Goal: Transaction & Acquisition: Purchase product/service

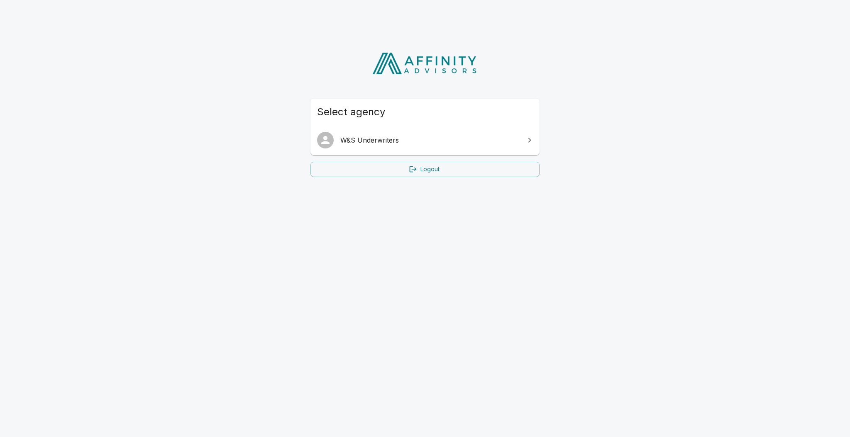
click at [465, 139] on span "W&S Underwriters" at bounding box center [429, 140] width 179 height 10
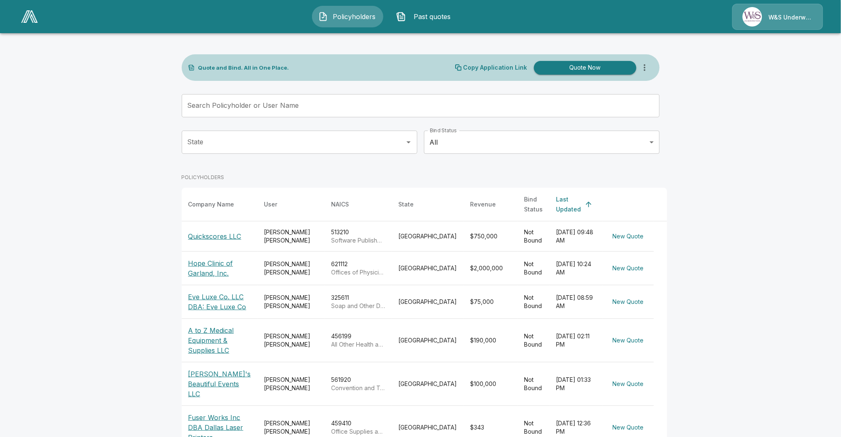
scroll to position [95, 0]
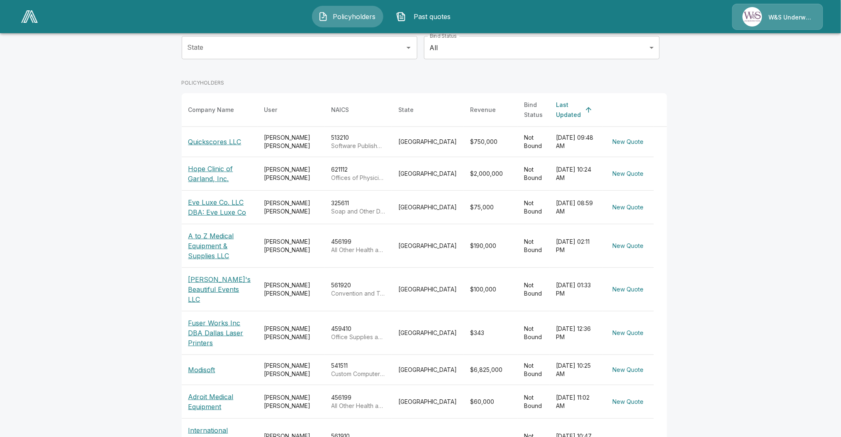
click at [200, 137] on p "Quickscores LLC" at bounding box center [214, 142] width 53 height 10
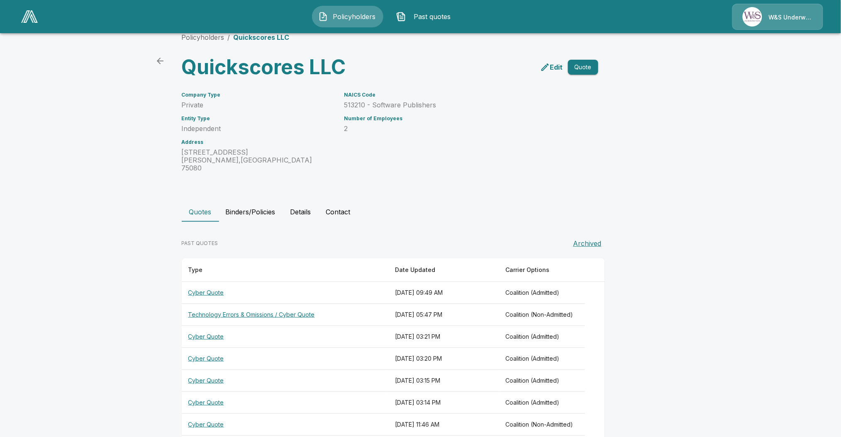
scroll to position [130, 0]
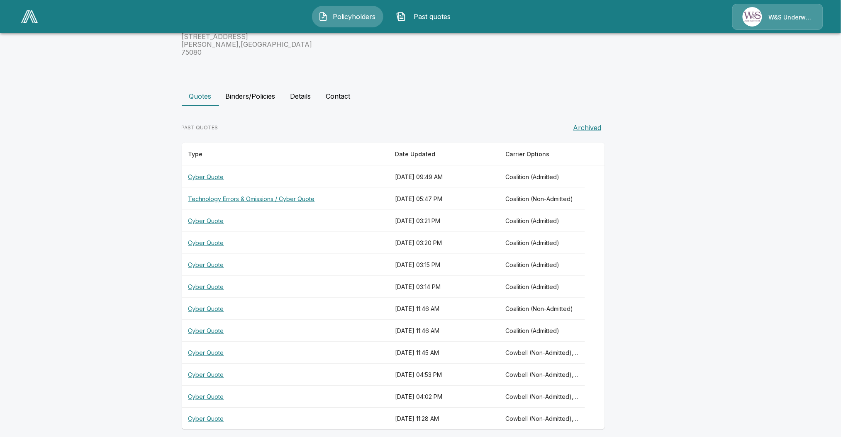
click at [298, 189] on th "Technology Errors & Omissions / Cyber Quote" at bounding box center [285, 199] width 207 height 22
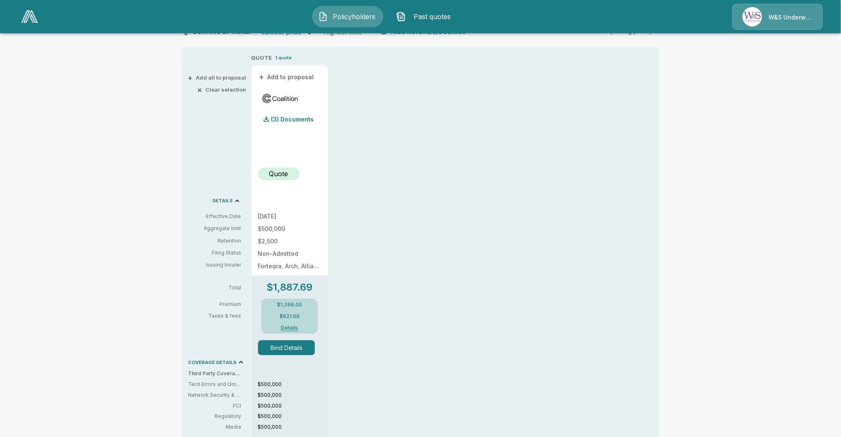
scroll to position [161, 0]
click at [274, 352] on button "Bind Details" at bounding box center [286, 347] width 57 height 15
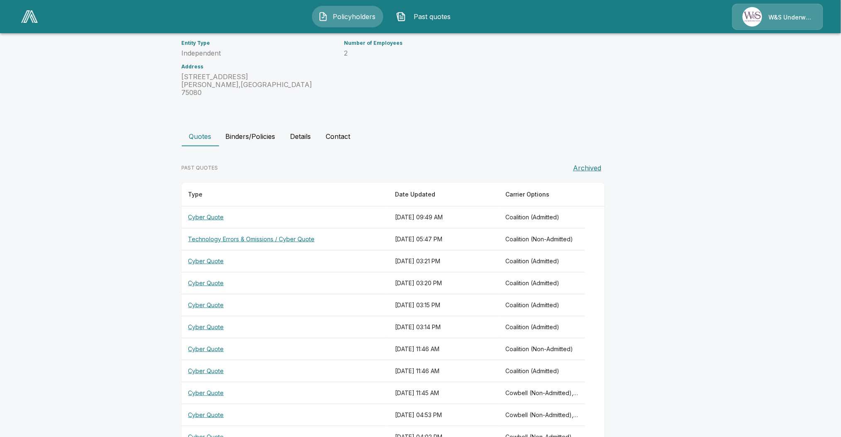
scroll to position [91, 0]
click at [249, 128] on button "Binders/Policies" at bounding box center [250, 136] width 63 height 20
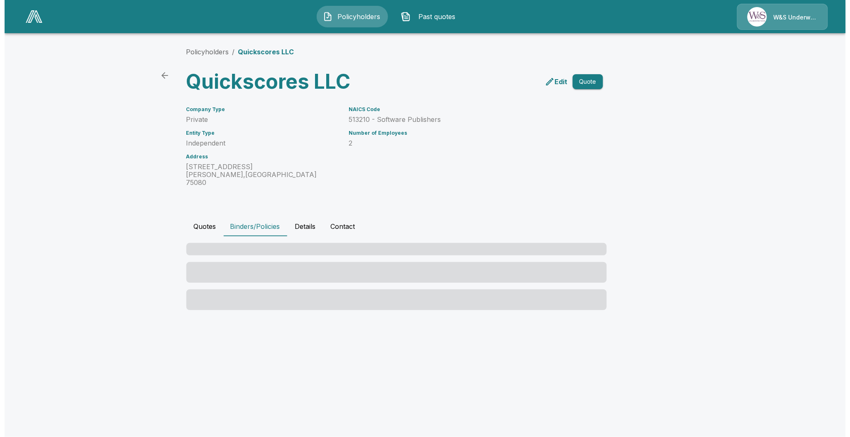
scroll to position [0, 0]
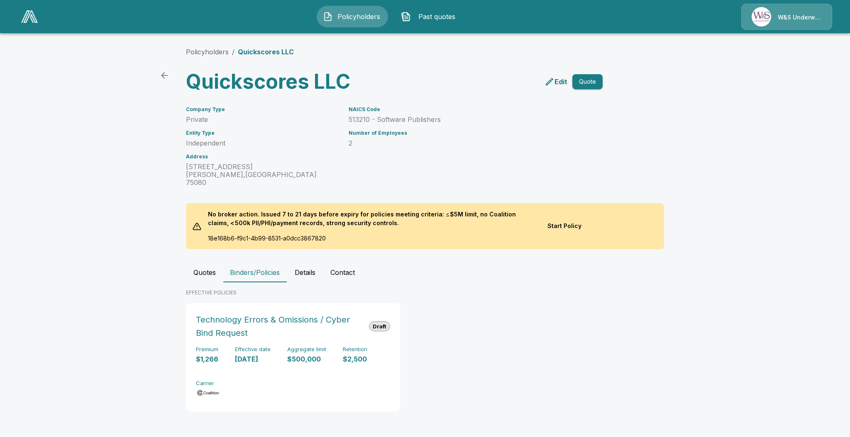
click at [550, 222] on button "Start Policy" at bounding box center [564, 226] width 46 height 15
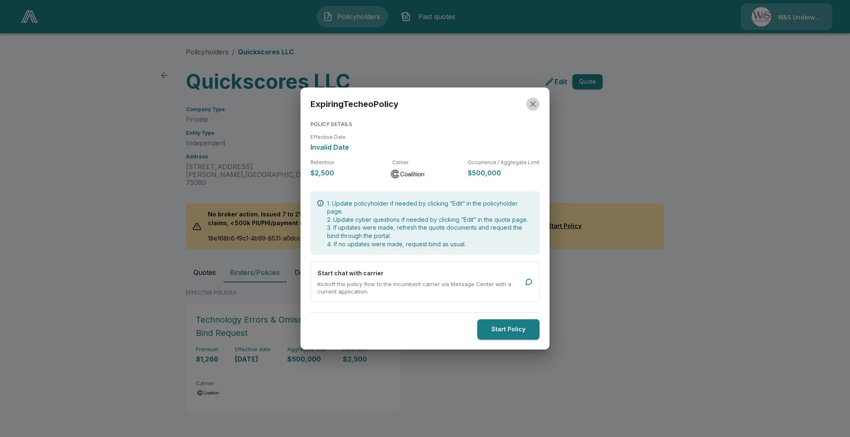
click at [532, 104] on icon "button" at bounding box center [533, 104] width 10 height 10
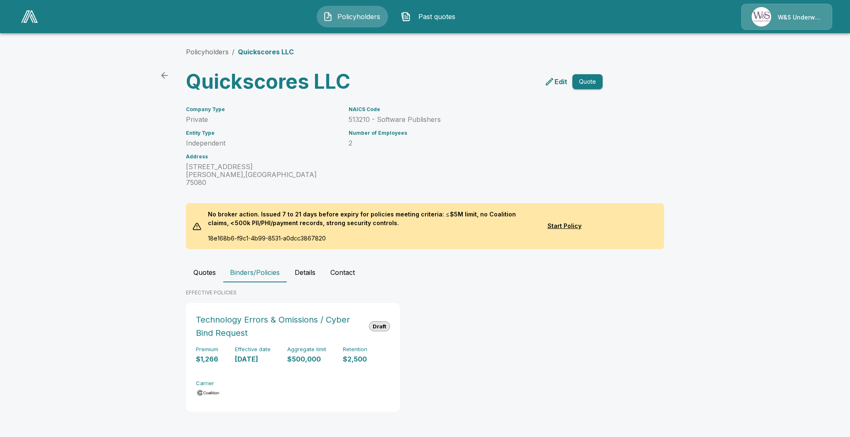
click at [557, 75] on link "Edit" at bounding box center [556, 81] width 26 height 13
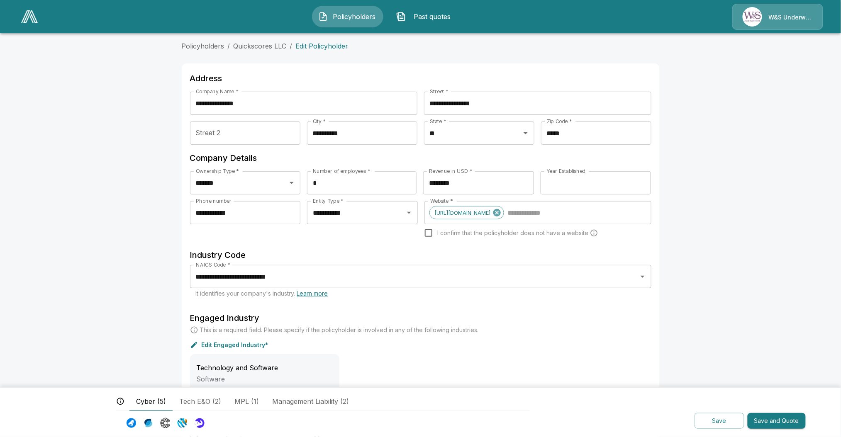
click at [276, 54] on form "**********" at bounding box center [421, 303] width 478 height 504
click at [270, 45] on link "Quickscores LLC" at bounding box center [260, 46] width 53 height 8
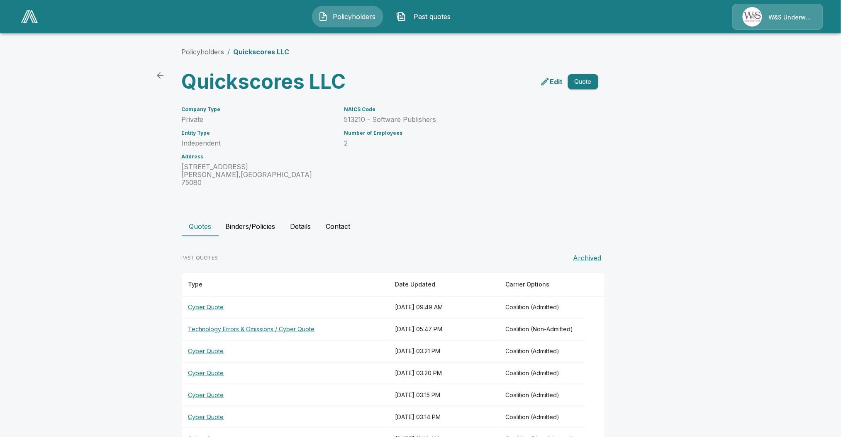
click at [210, 51] on link "Policyholders" at bounding box center [203, 52] width 43 height 8
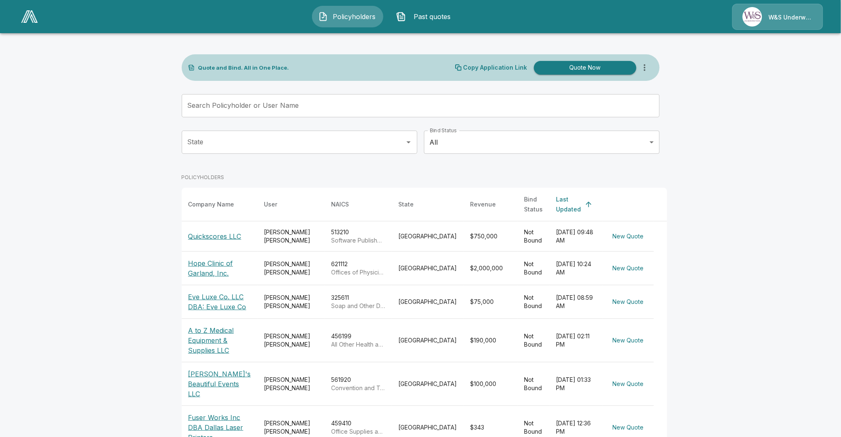
click at [215, 232] on p "Quickscores LLC" at bounding box center [214, 237] width 53 height 10
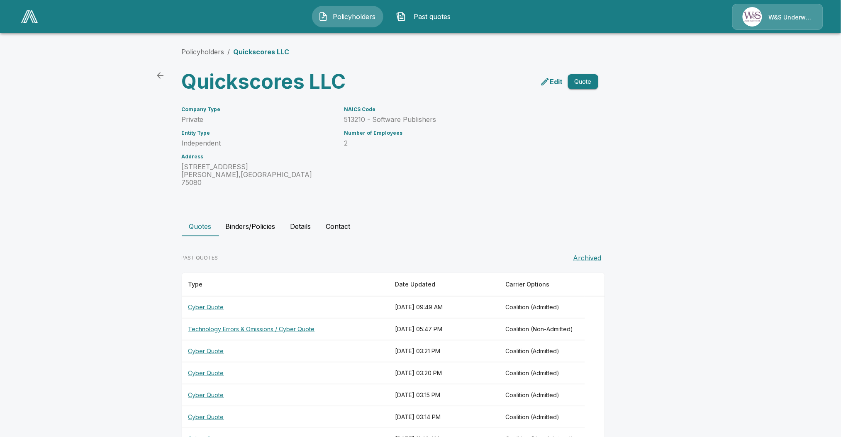
click at [261, 222] on button "Binders/Policies" at bounding box center [250, 227] width 63 height 20
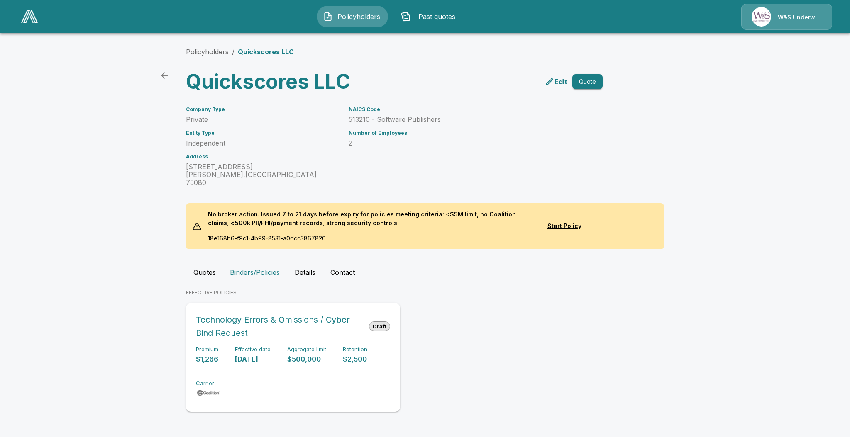
click at [268, 322] on h6 "Technology Errors & Omissions / Cyber Bind Request" at bounding box center [279, 326] width 166 height 27
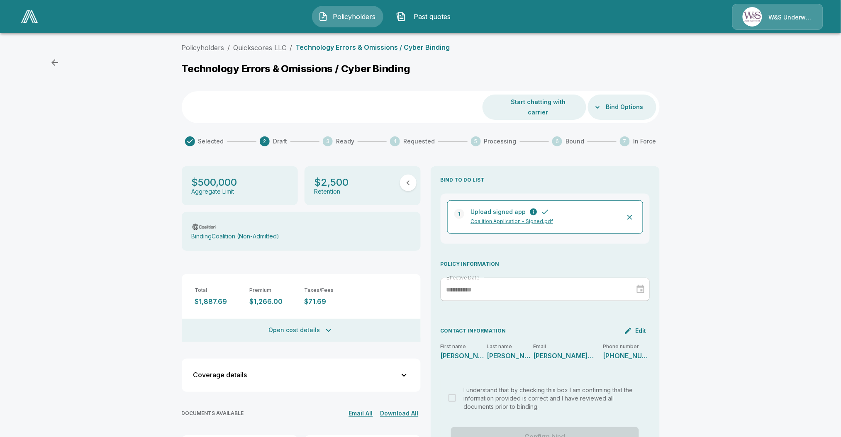
scroll to position [107, 0]
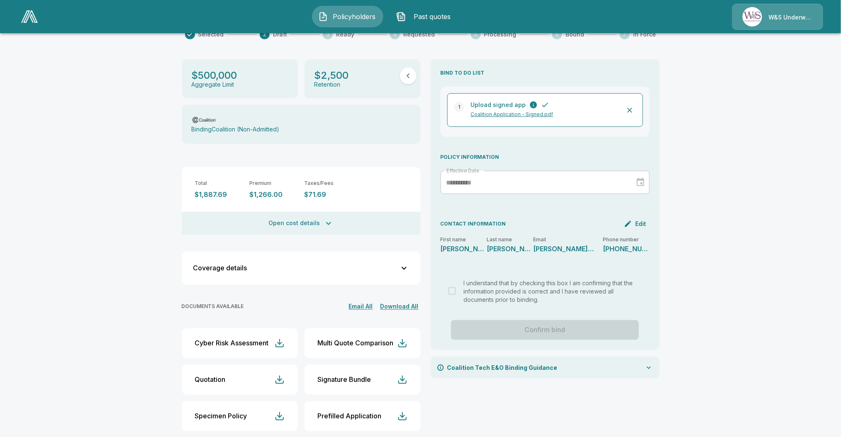
click at [644, 176] on div at bounding box center [639, 182] width 12 height 13
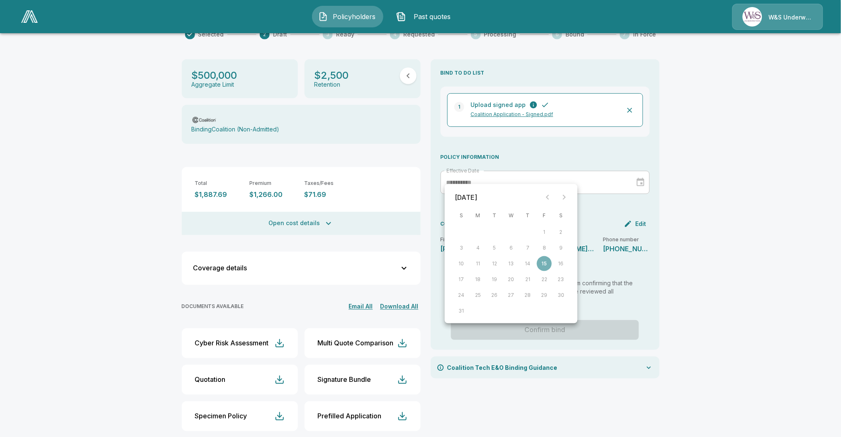
click at [626, 192] on div "**********" at bounding box center [545, 189] width 209 height 37
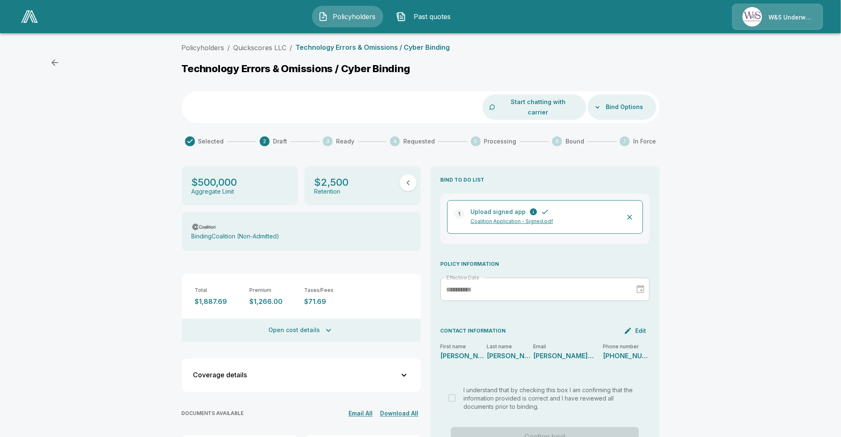
scroll to position [6, 0]
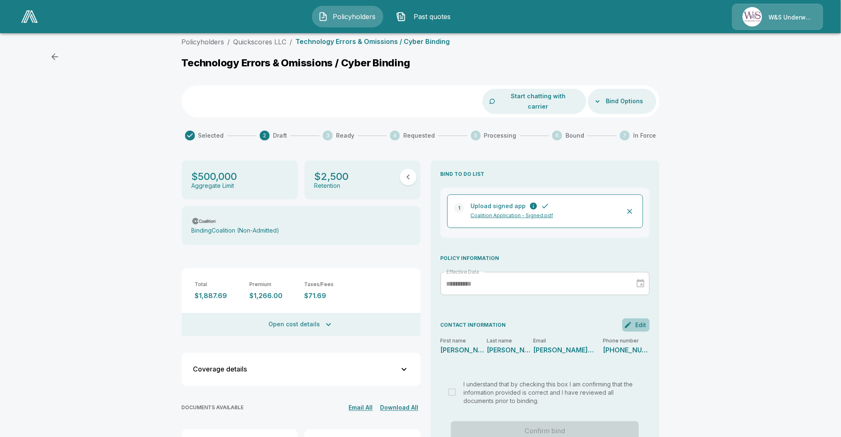
click at [644, 319] on button "Edit" at bounding box center [636, 325] width 27 height 13
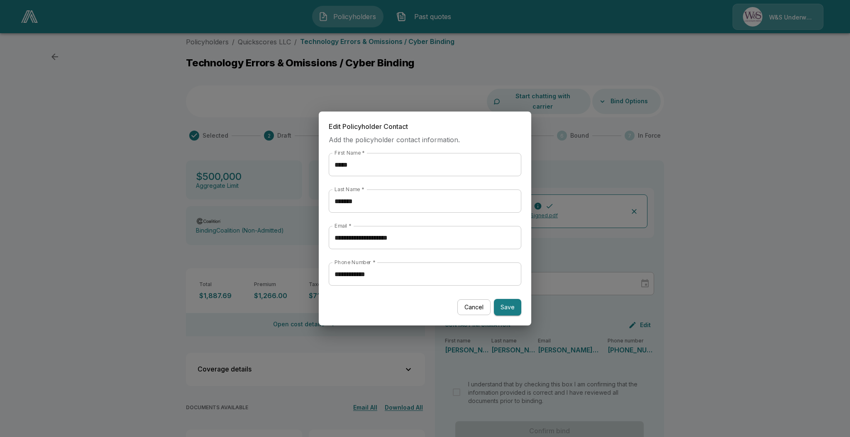
click at [476, 306] on button "Cancel" at bounding box center [473, 308] width 33 height 16
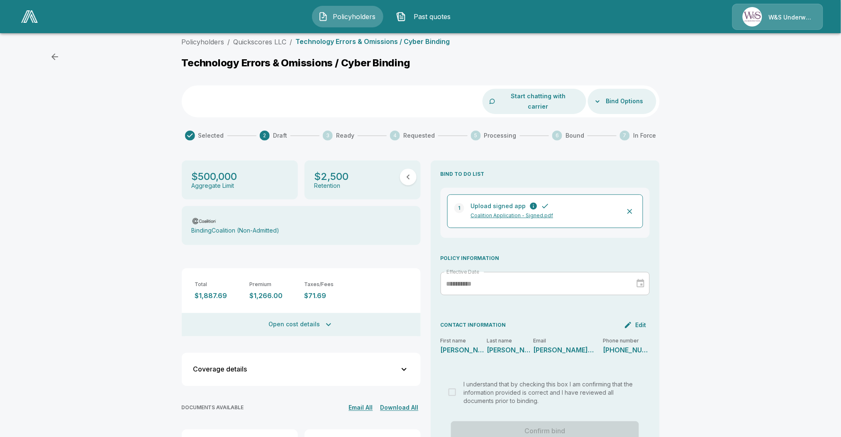
scroll to position [66, 0]
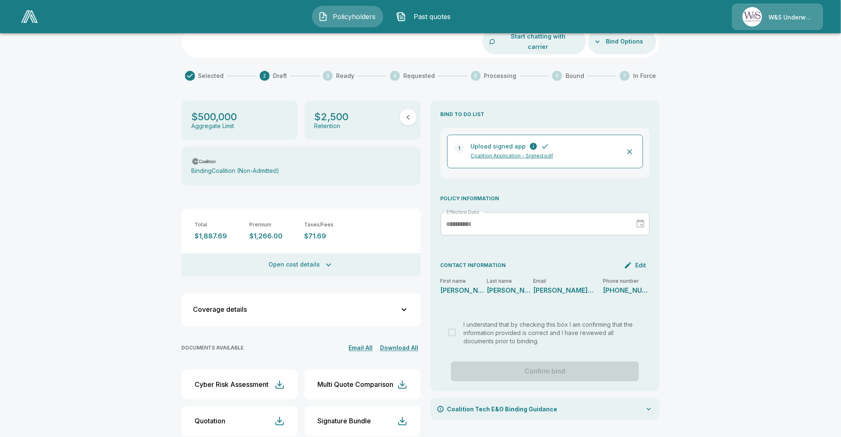
click at [317, 254] on button "Open cost details" at bounding box center [301, 265] width 239 height 23
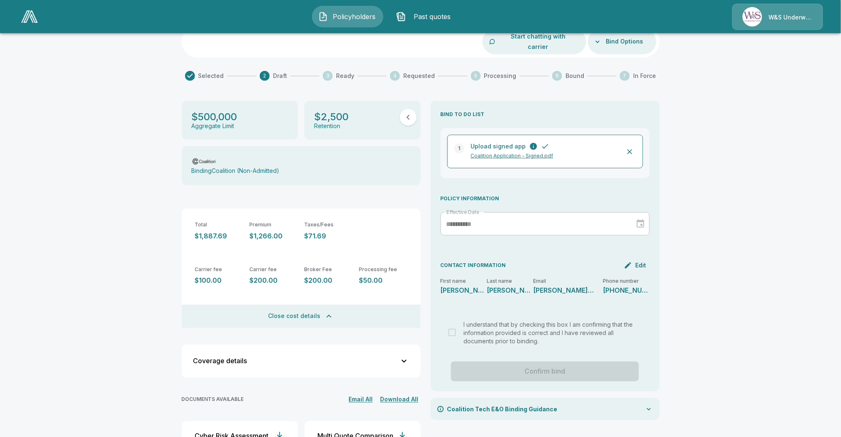
click at [309, 305] on button "Close cost details" at bounding box center [301, 316] width 239 height 23
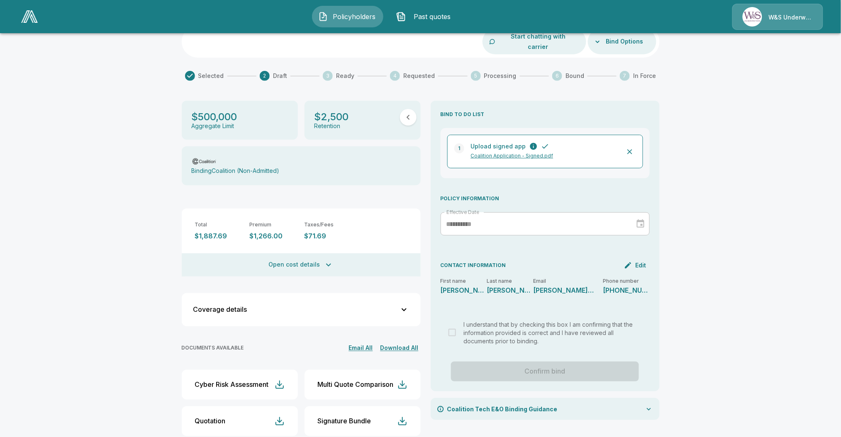
scroll to position [0, 0]
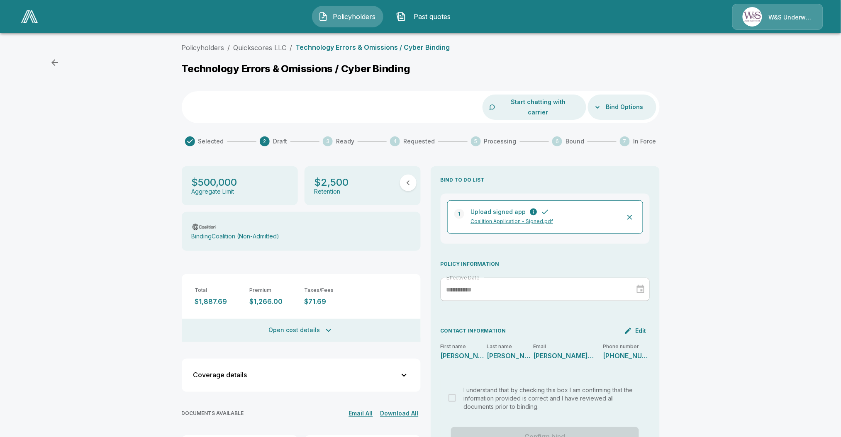
click at [642, 100] on button "Bind Options" at bounding box center [625, 107] width 44 height 15
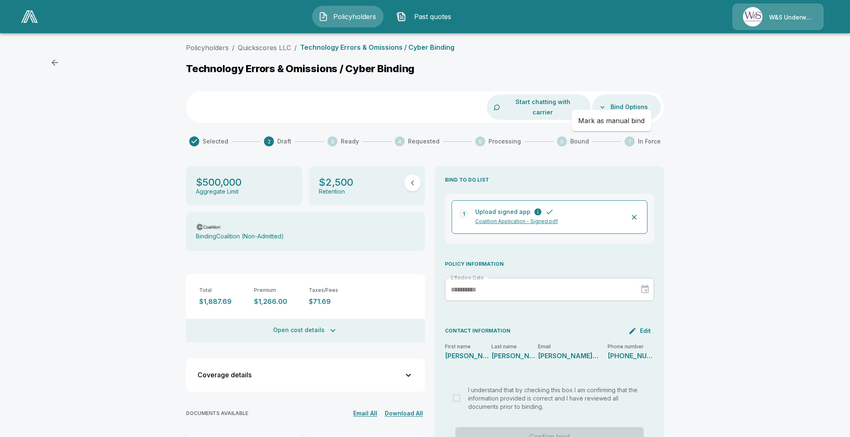
click at [632, 102] on div at bounding box center [425, 218] width 850 height 437
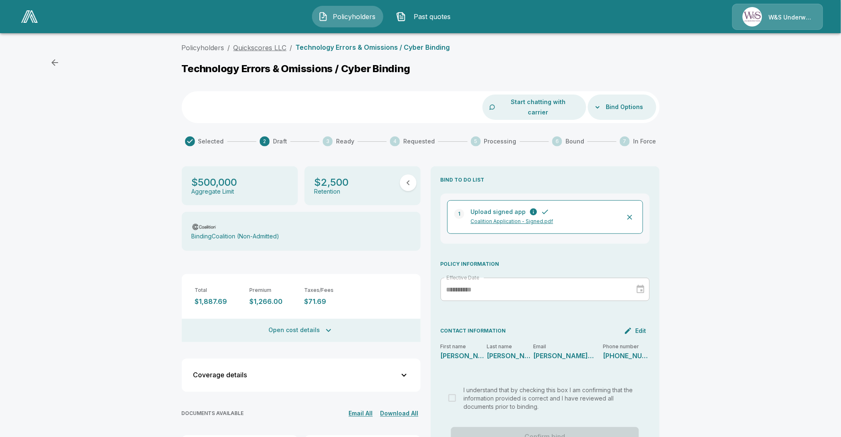
click at [253, 44] on link "Quickscores LLC" at bounding box center [260, 48] width 53 height 8
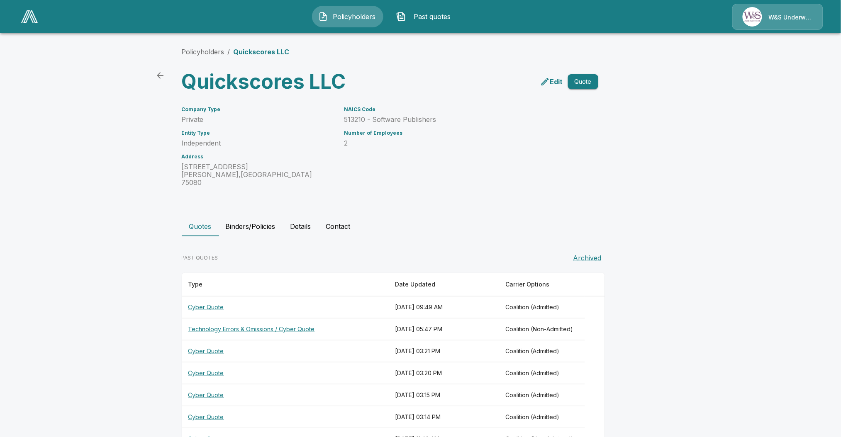
click at [262, 321] on th "Technology Errors & Omissions / Cyber Quote" at bounding box center [285, 330] width 207 height 22
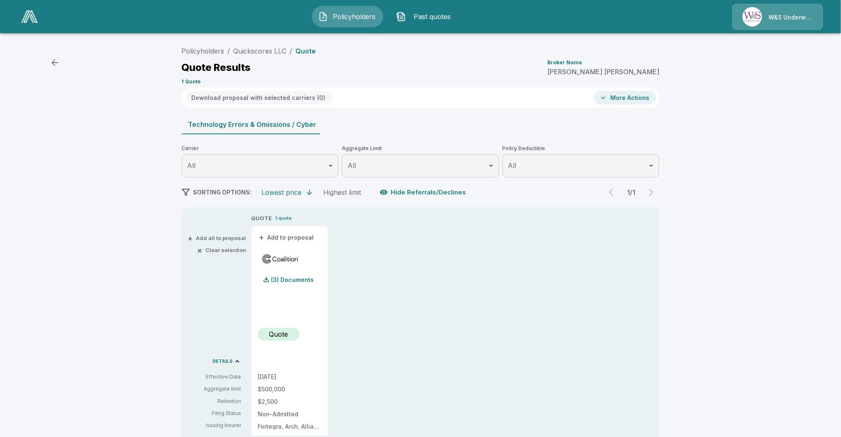
scroll to position [31, 0]
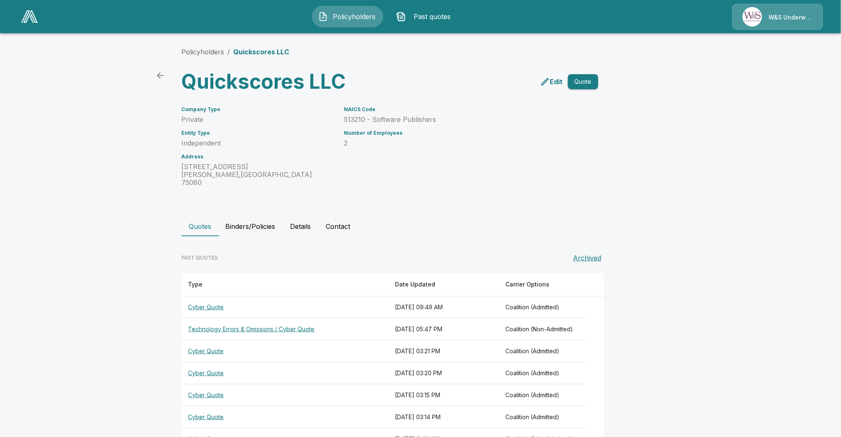
click at [255, 217] on button "Binders/Policies" at bounding box center [250, 227] width 63 height 20
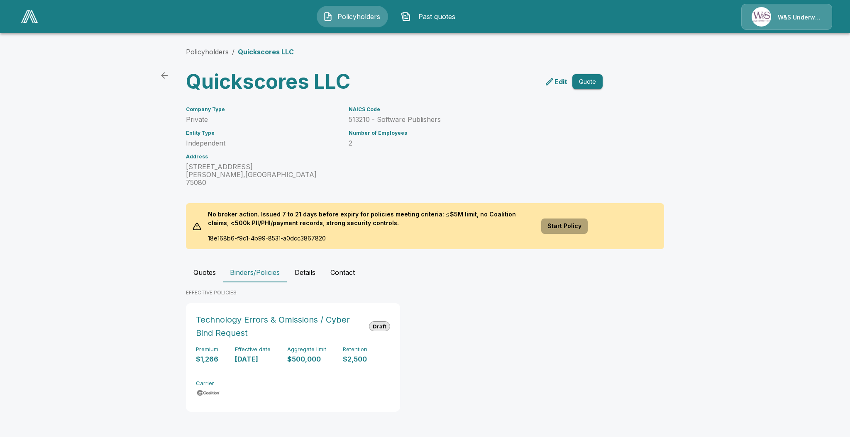
click at [558, 219] on button "Start Policy" at bounding box center [564, 226] width 46 height 15
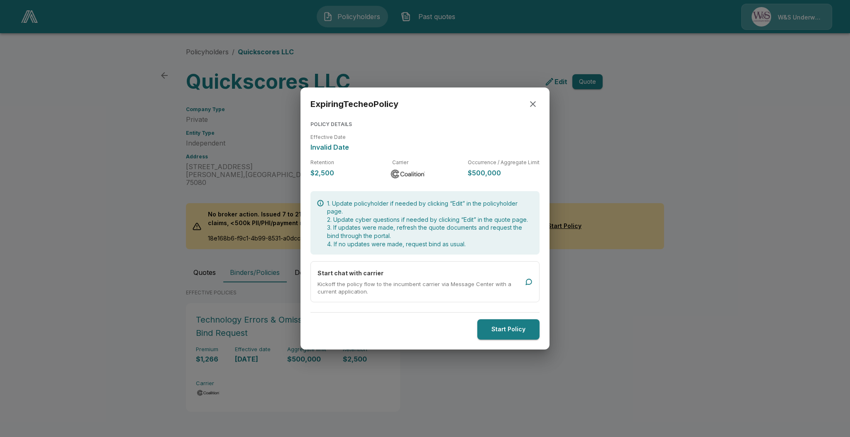
click at [535, 103] on icon "button" at bounding box center [533, 104] width 6 height 6
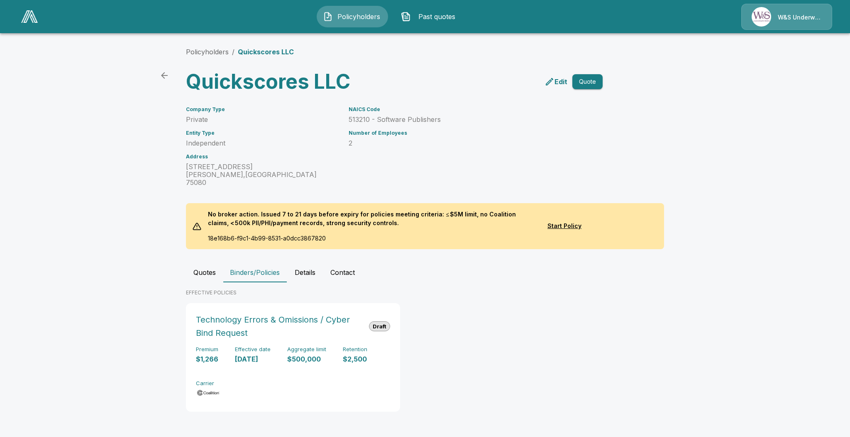
click at [547, 86] on icon "edit" at bounding box center [550, 82] width 10 height 10
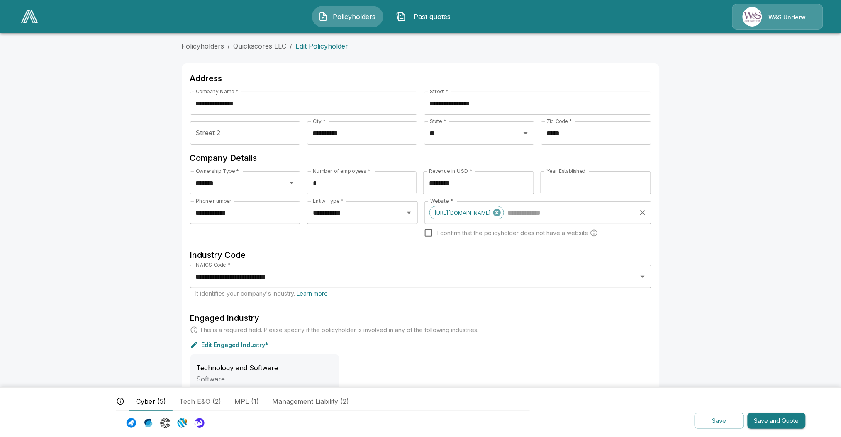
scroll to position [127, 0]
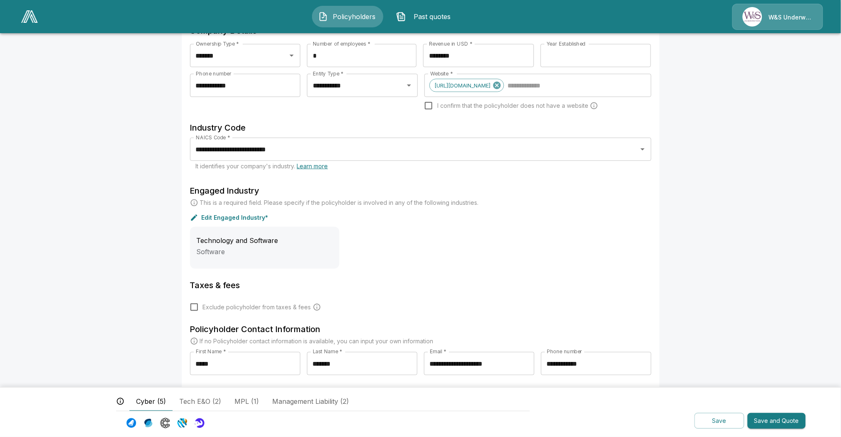
click at [219, 398] on span "Tech E&O (2)" at bounding box center [200, 402] width 42 height 10
click at [758, 421] on button "Save and Quote" at bounding box center [777, 421] width 58 height 16
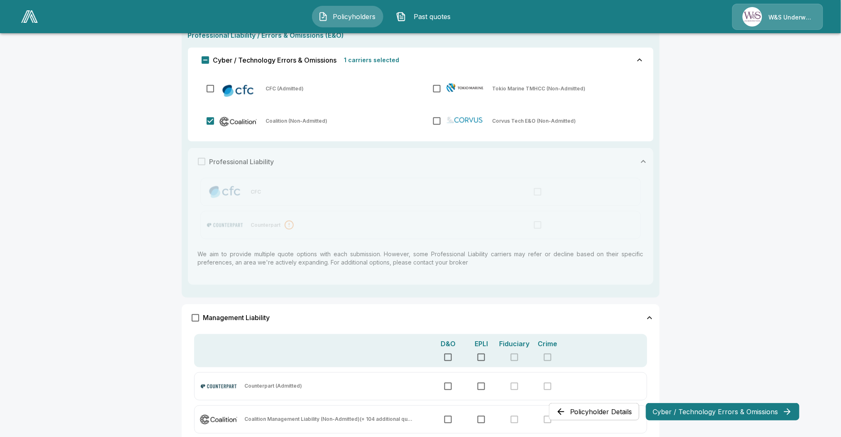
scroll to position [372, 0]
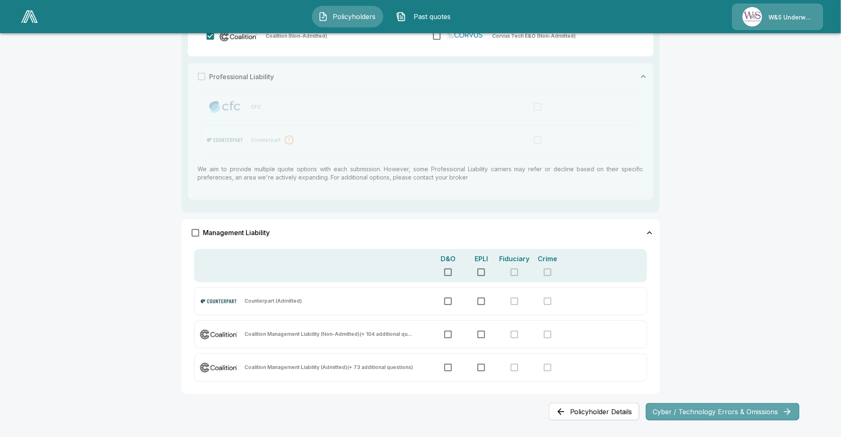
click at [752, 416] on button "Cyber / Technology Errors & Omissions" at bounding box center [723, 411] width 154 height 17
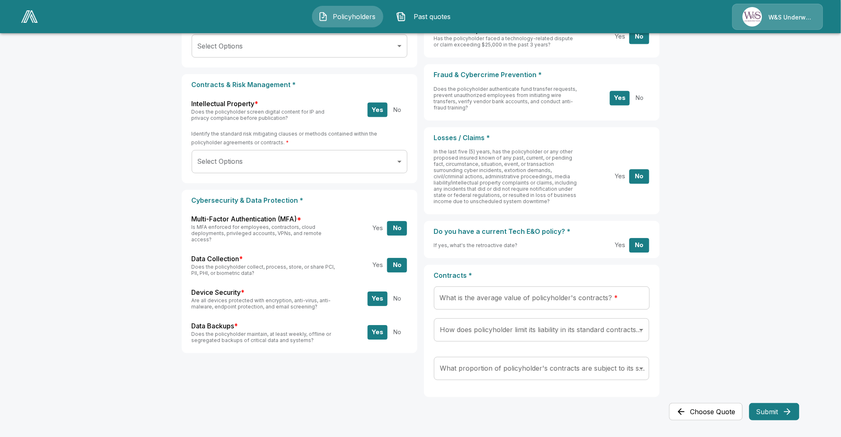
scroll to position [0, 0]
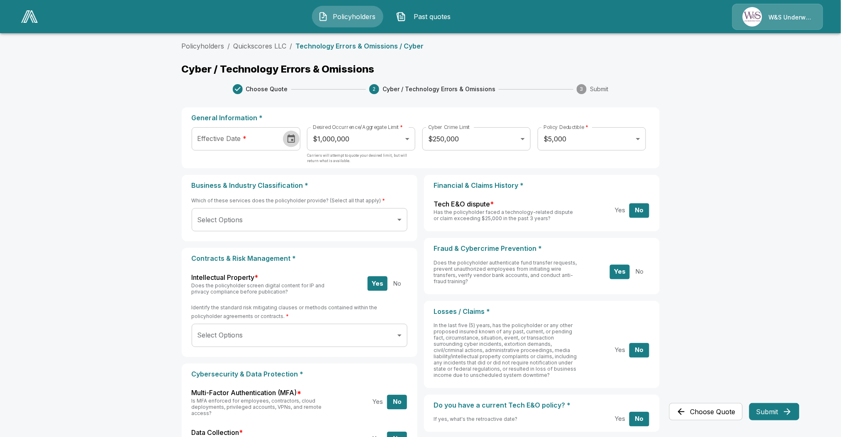
click at [293, 138] on icon "Choose date" at bounding box center [291, 139] width 10 height 10
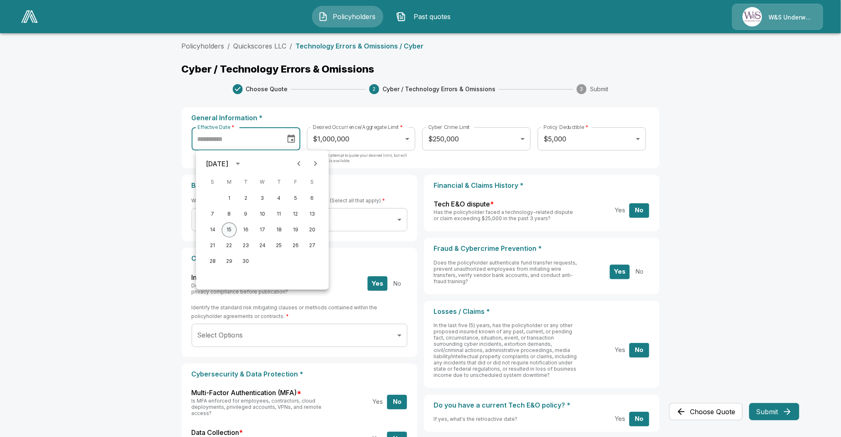
click at [226, 231] on button "15" at bounding box center [229, 230] width 15 height 15
type input "**********"
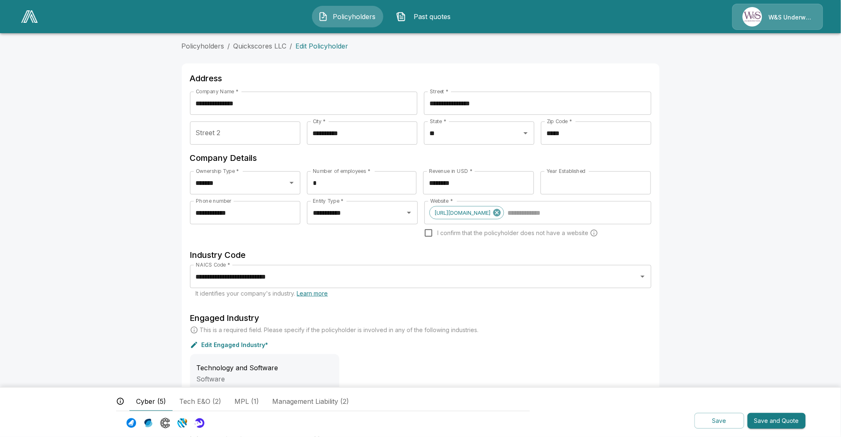
click at [418, 20] on span "Past quotes" at bounding box center [433, 17] width 46 height 10
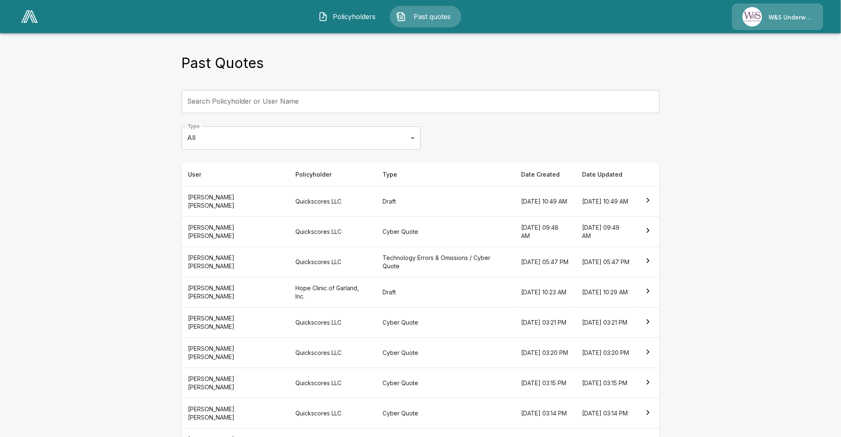
click at [292, 269] on th "Quickscores LLC" at bounding box center [332, 262] width 87 height 30
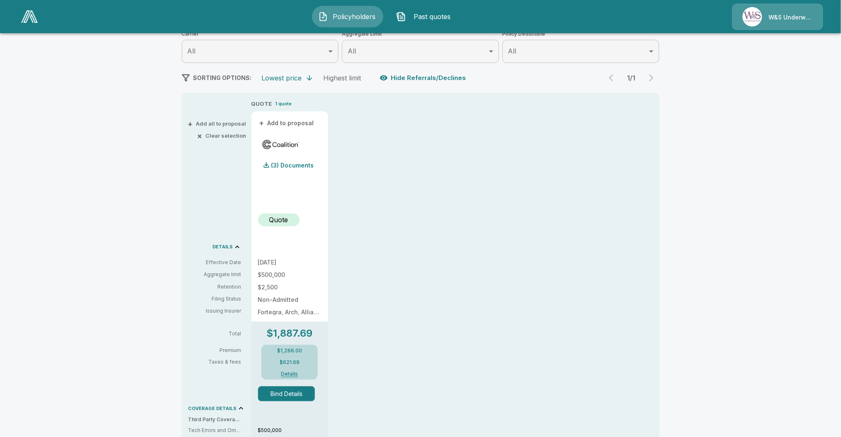
scroll to position [4, 0]
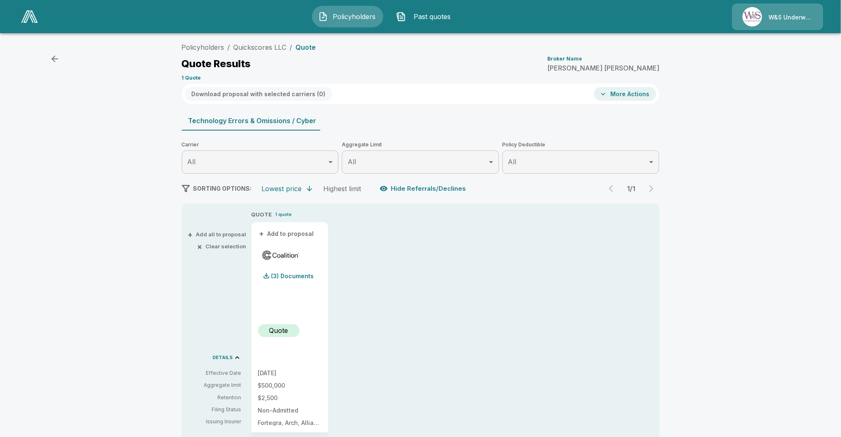
click at [293, 263] on div "(3) Documents" at bounding box center [290, 267] width 64 height 36
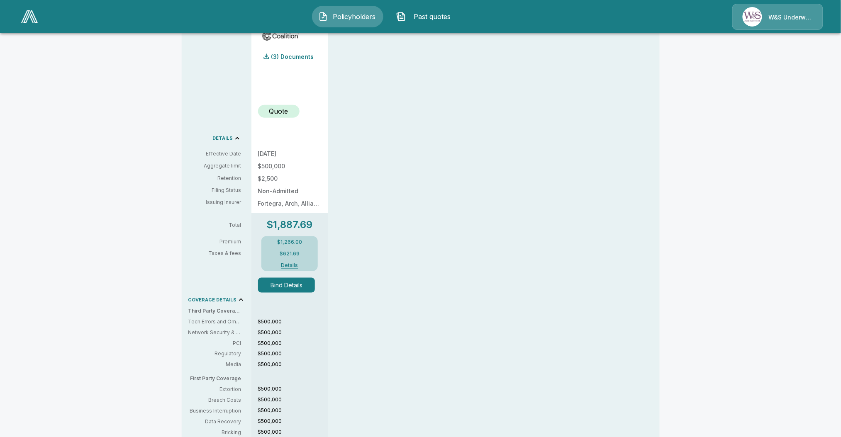
scroll to position [227, 0]
click at [294, 267] on div "$1,266.00 $621.69 Details" at bounding box center [289, 250] width 56 height 35
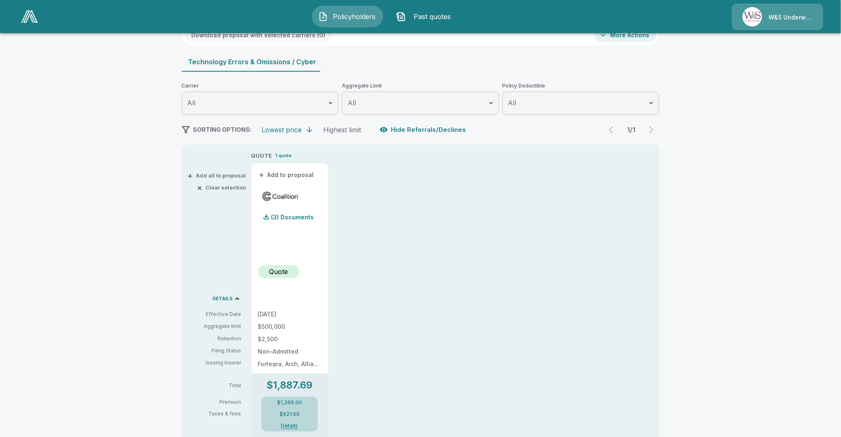
scroll to position [0, 0]
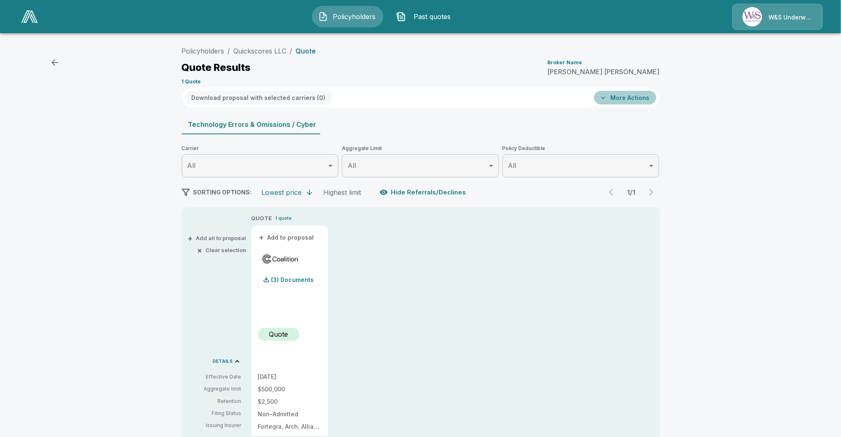
click at [624, 92] on button "More Actions" at bounding box center [625, 98] width 62 height 14
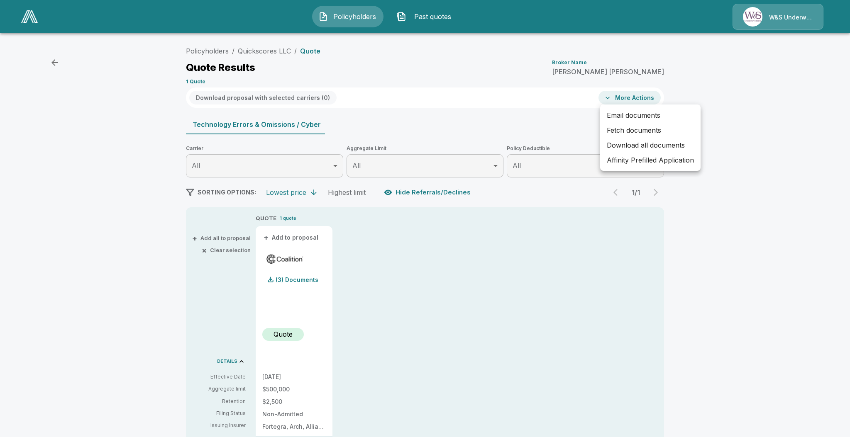
click at [522, 108] on div at bounding box center [425, 218] width 850 height 437
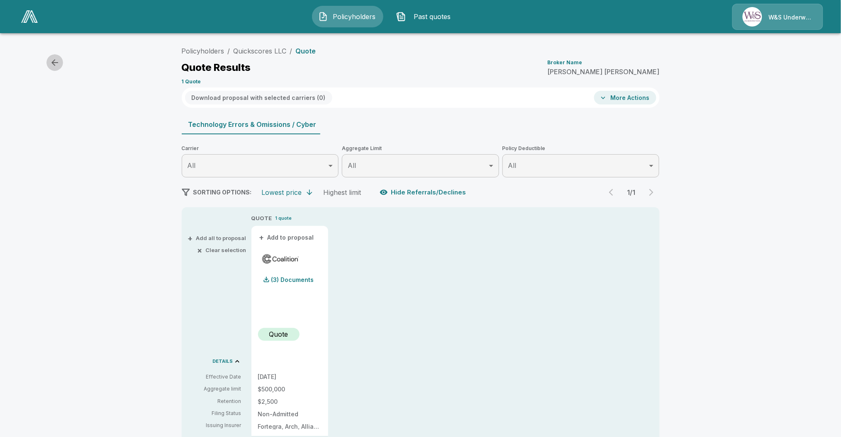
click at [59, 63] on icon "button" at bounding box center [55, 63] width 10 height 10
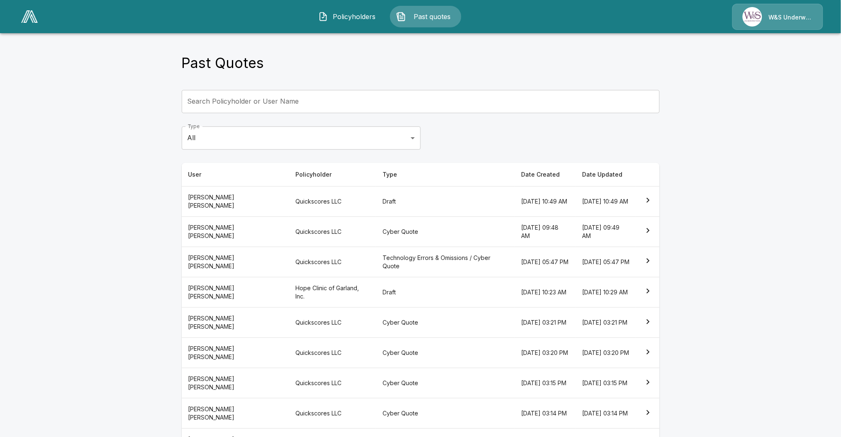
click at [289, 267] on th "Quickscores LLC" at bounding box center [332, 262] width 87 height 30
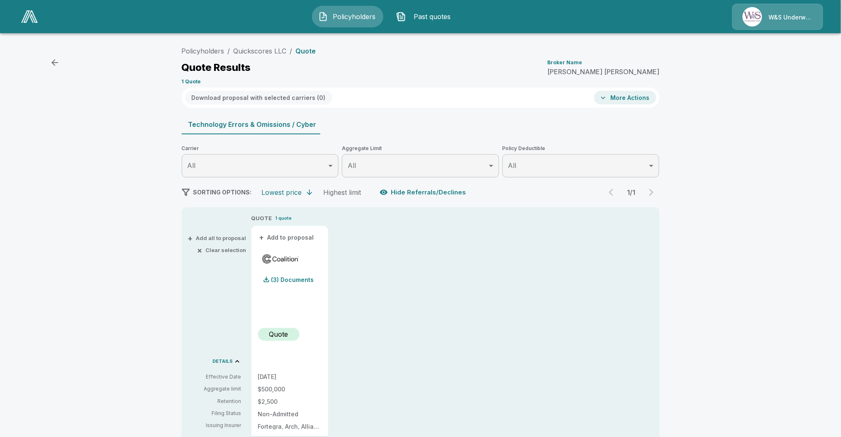
click at [251, 55] on li "Quickscores LLC" at bounding box center [260, 51] width 53 height 10
click at [257, 53] on link "Quickscores LLC" at bounding box center [260, 51] width 53 height 8
